Goal: Transaction & Acquisition: Book appointment/travel/reservation

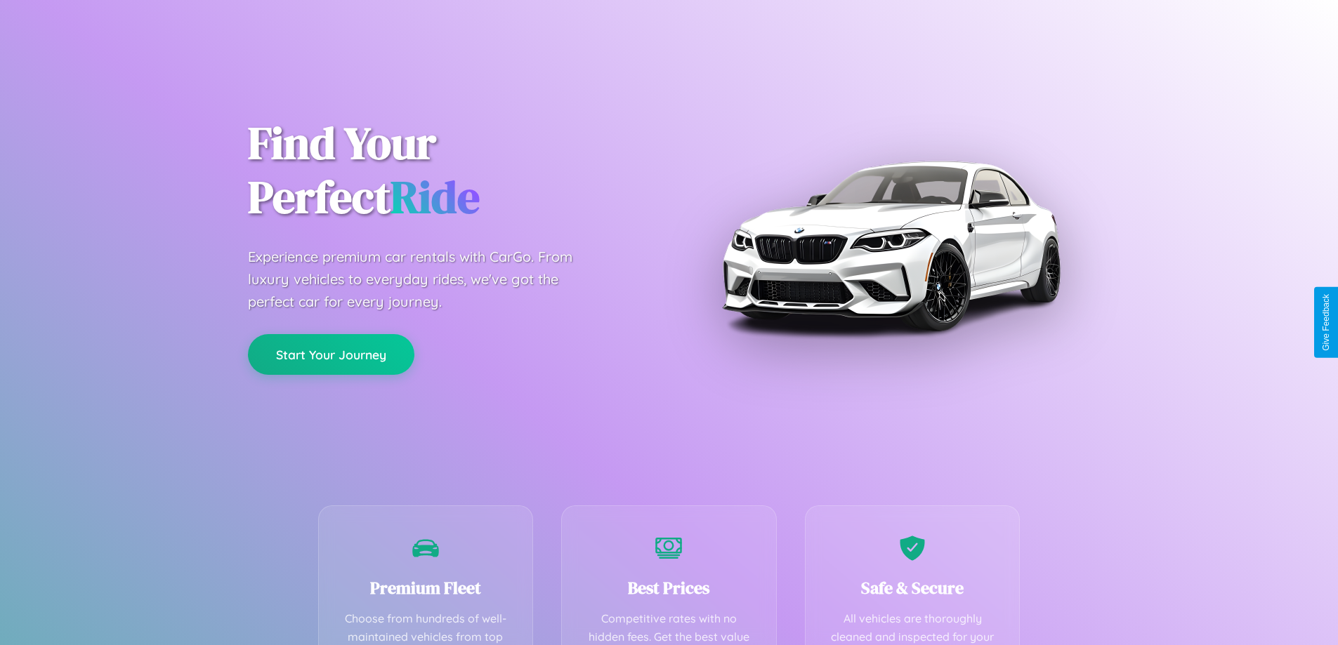
scroll to position [277, 0]
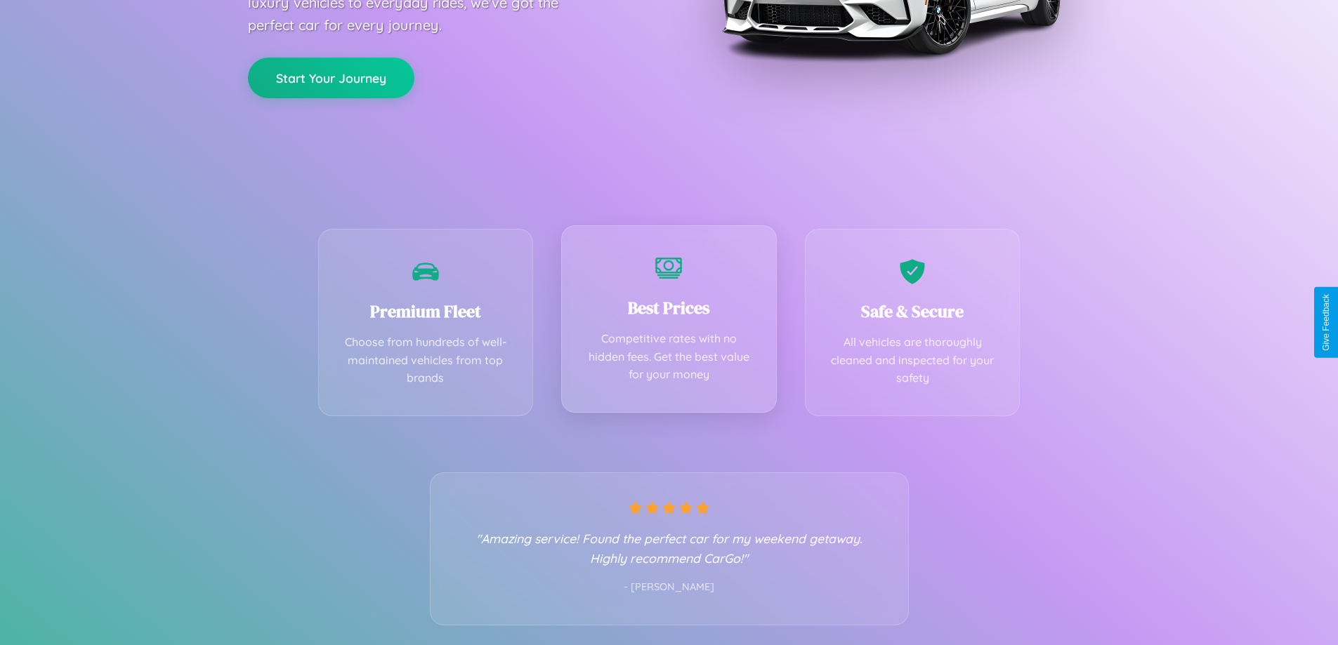
click at [668, 322] on div "Best Prices Competitive rates with no hidden fees. Get the best value for your …" at bounding box center [669, 318] width 216 height 187
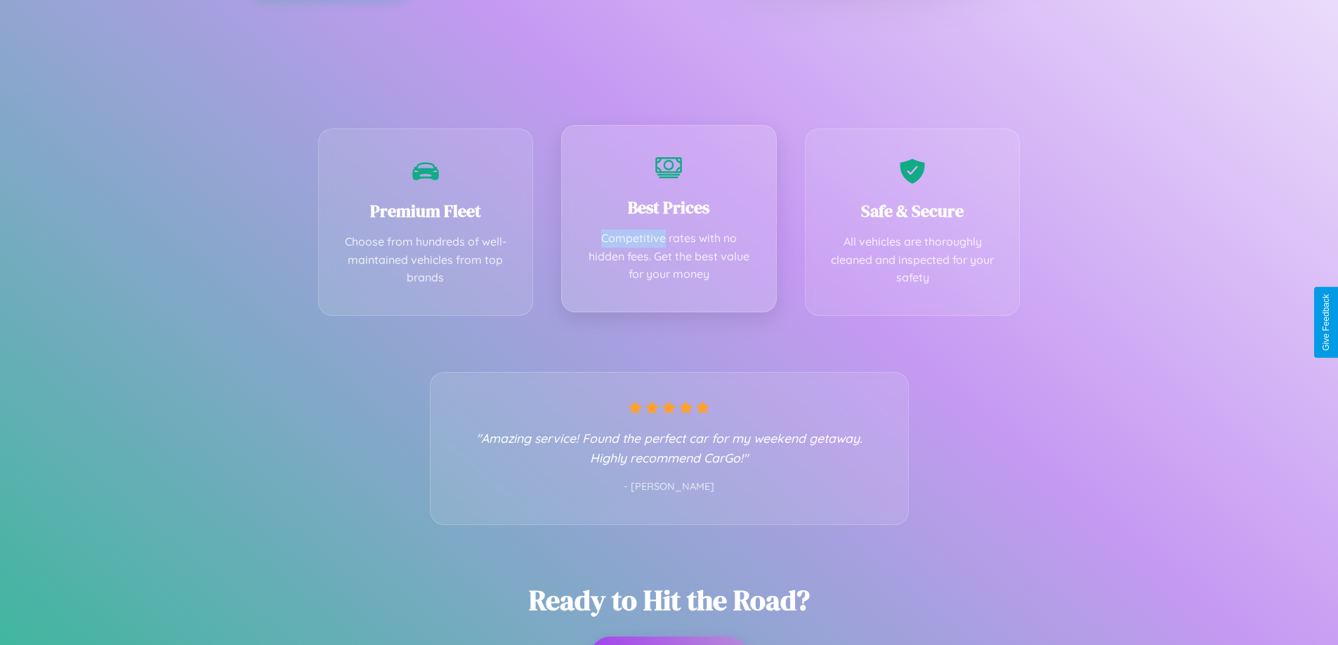
scroll to position [0, 0]
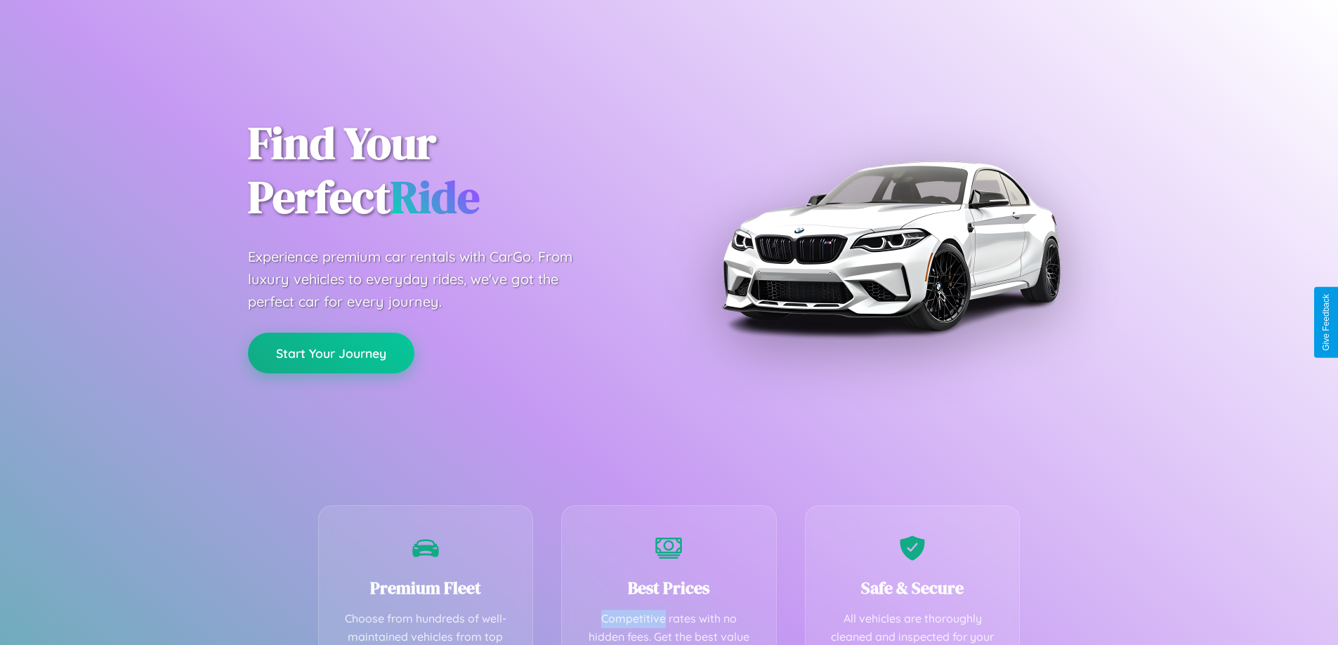
click at [331, 354] on button "Start Your Journey" at bounding box center [331, 353] width 166 height 41
click at [331, 352] on button "Start Your Journey" at bounding box center [331, 353] width 166 height 41
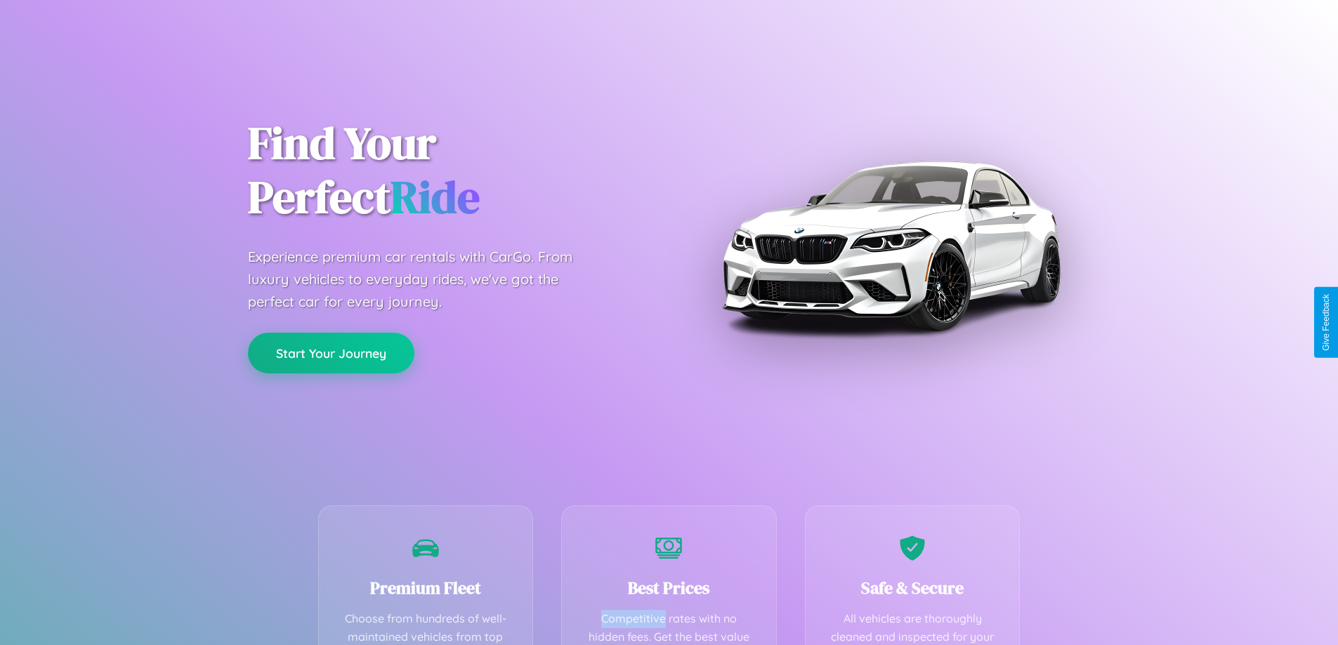
click at [331, 352] on button "Start Your Journey" at bounding box center [331, 353] width 166 height 41
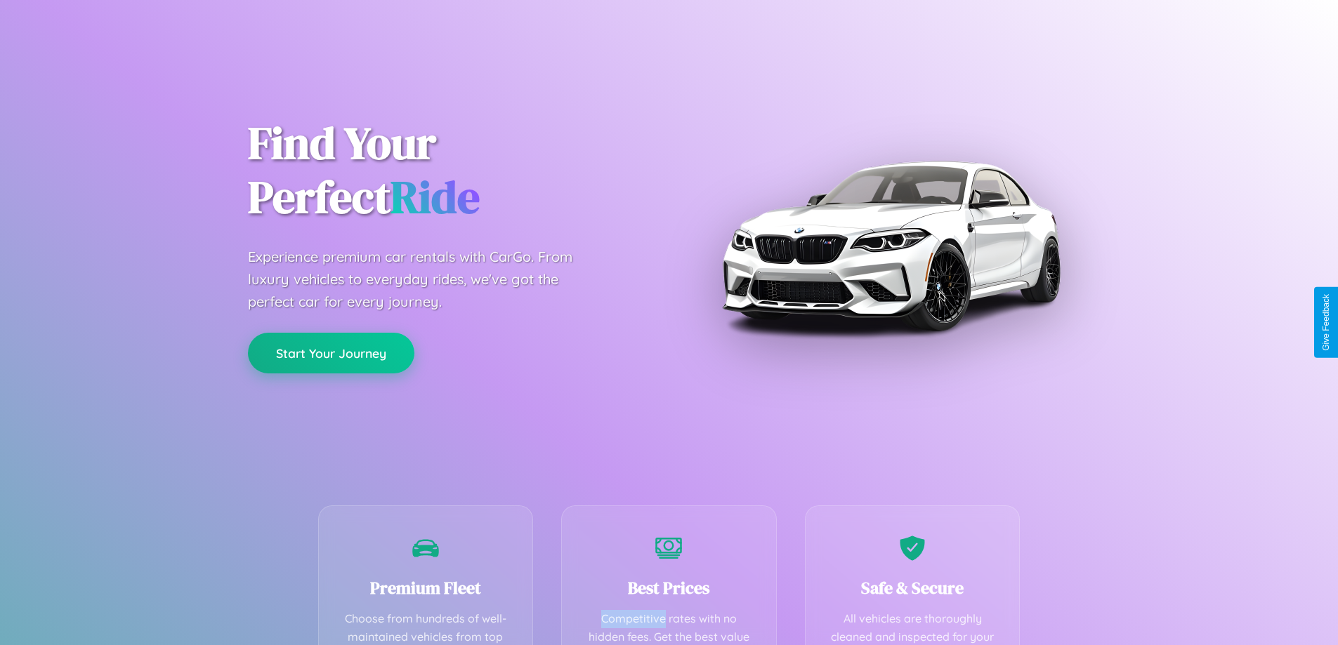
click at [331, 352] on button "Start Your Journey" at bounding box center [331, 353] width 166 height 41
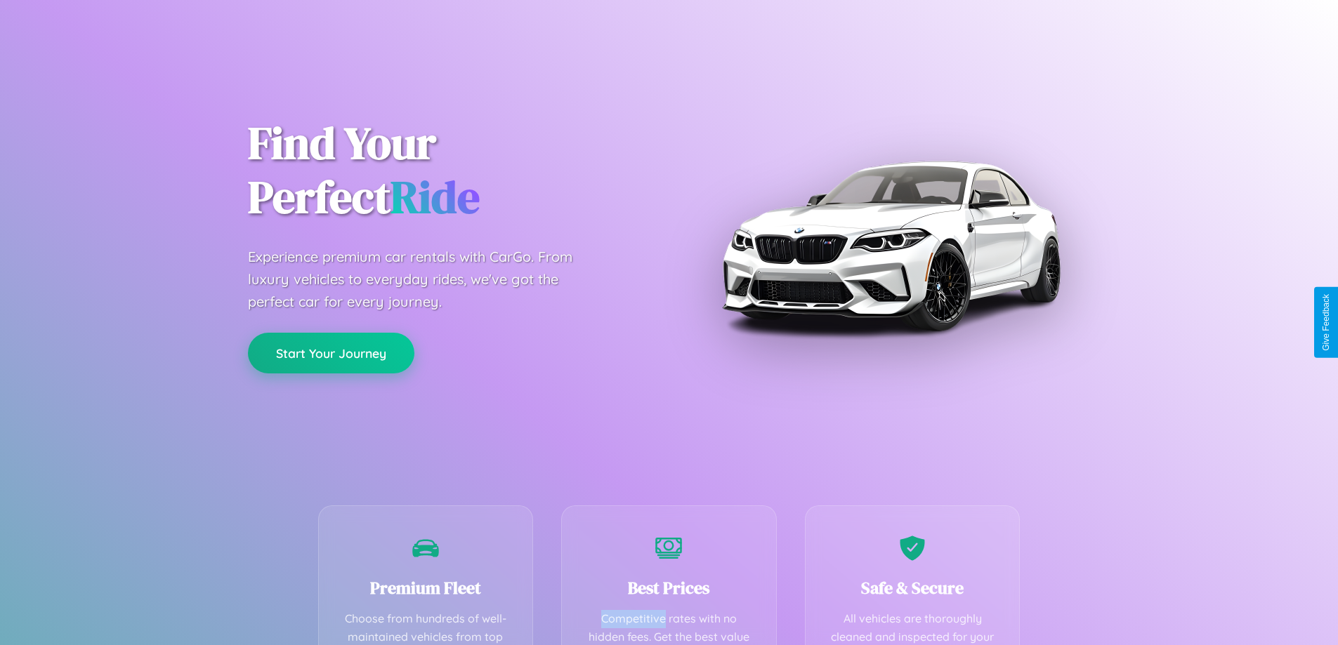
click at [331, 352] on button "Start Your Journey" at bounding box center [331, 353] width 166 height 41
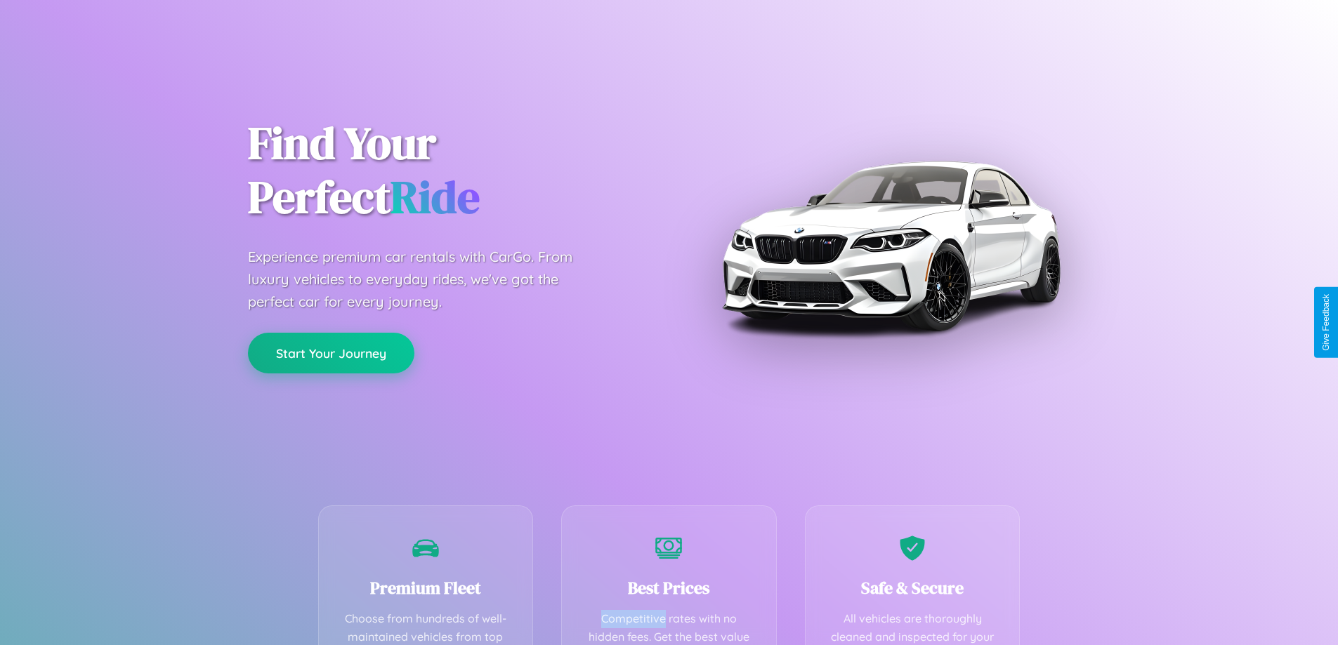
click at [331, 352] on button "Start Your Journey" at bounding box center [331, 353] width 166 height 41
